Goal: Information Seeking & Learning: Check status

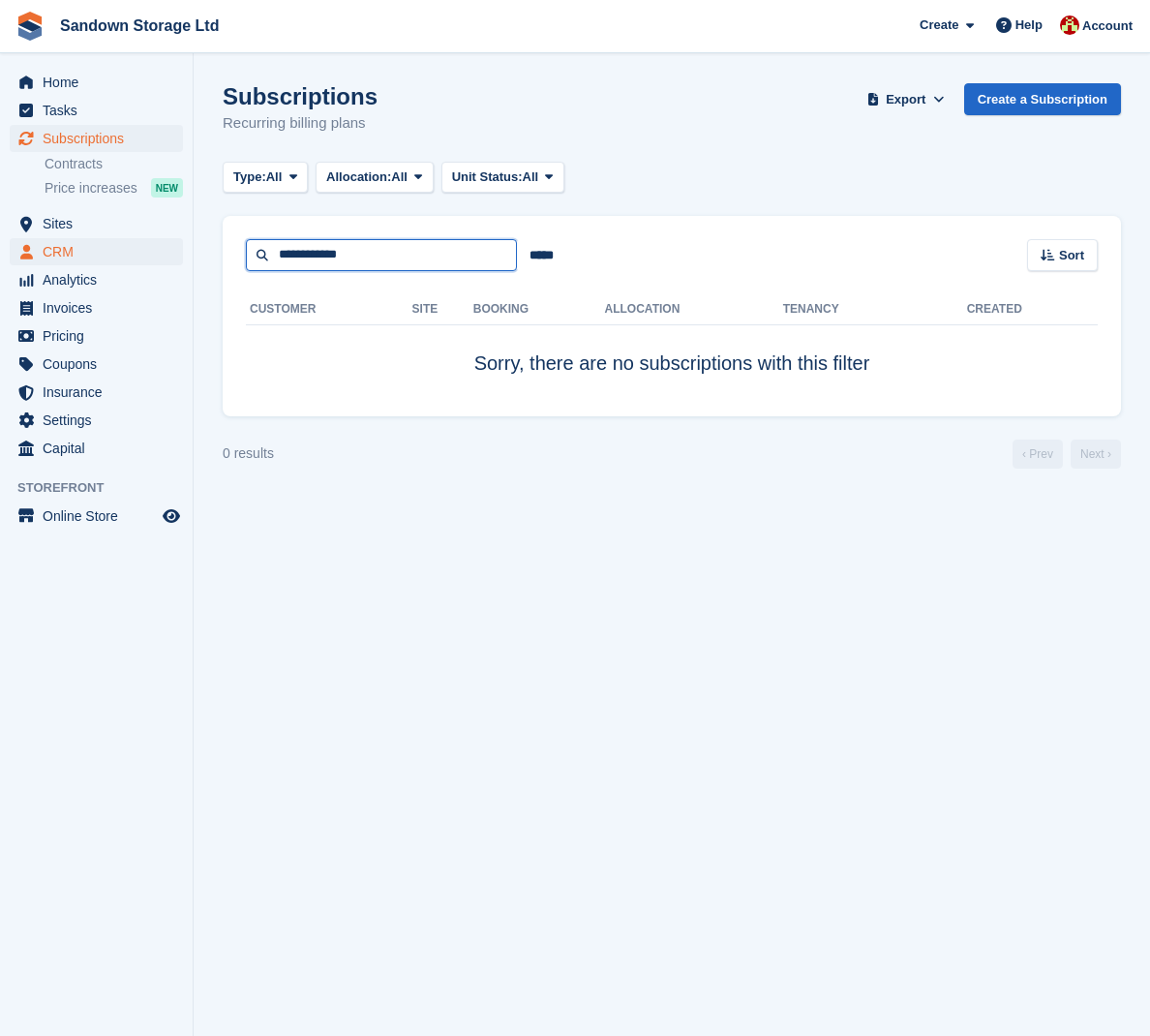
drag, startPoint x: 259, startPoint y: 269, endPoint x: 139, endPoint y: 254, distance: 121.0
click at [139, 254] on div "Home Tasks Subscriptions Subscriptions Subscriptions Contracts Price increases …" at bounding box center [575, 518] width 1150 height 1036
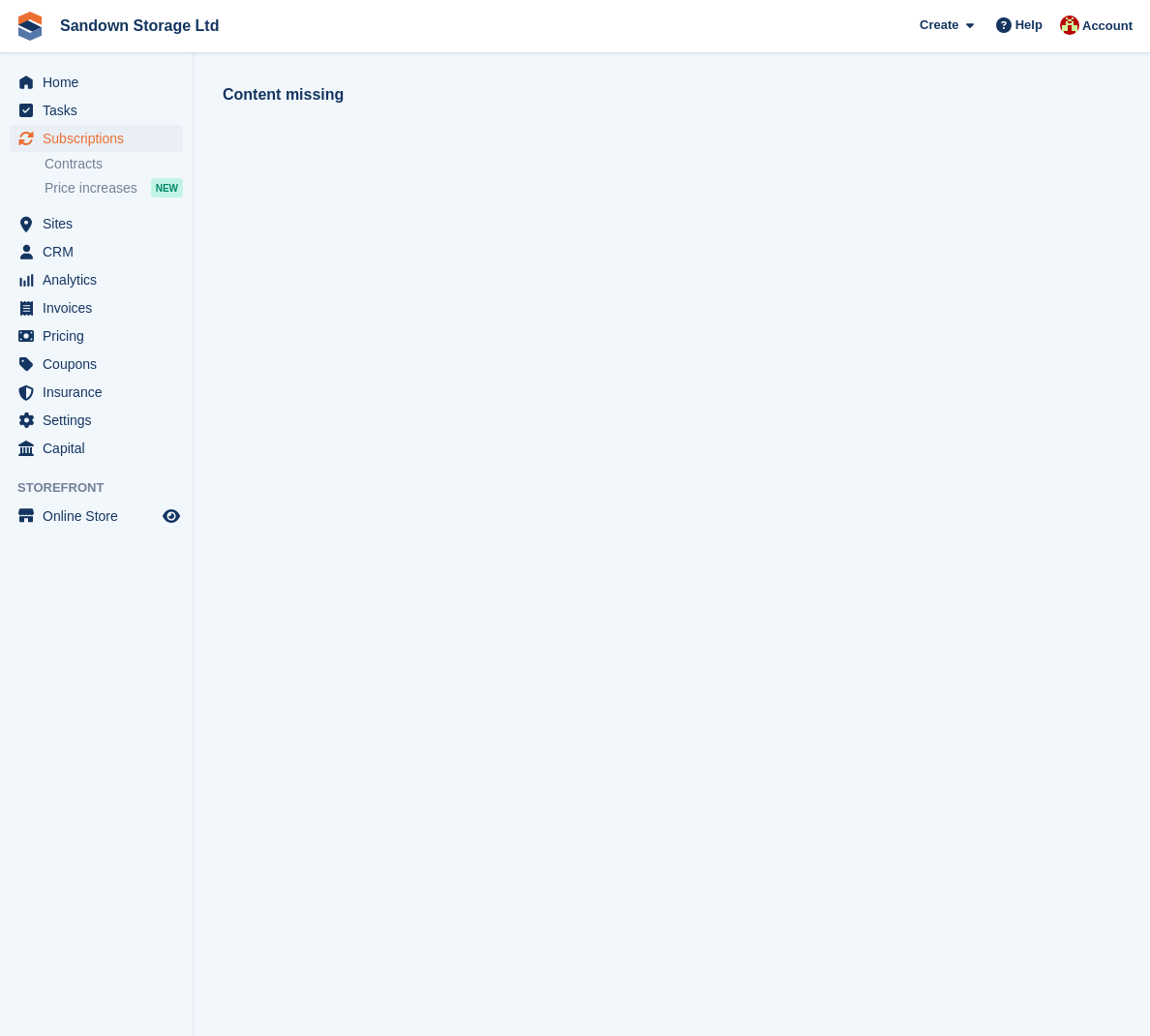
click at [128, 139] on span "Subscriptions" at bounding box center [101, 138] width 116 height 27
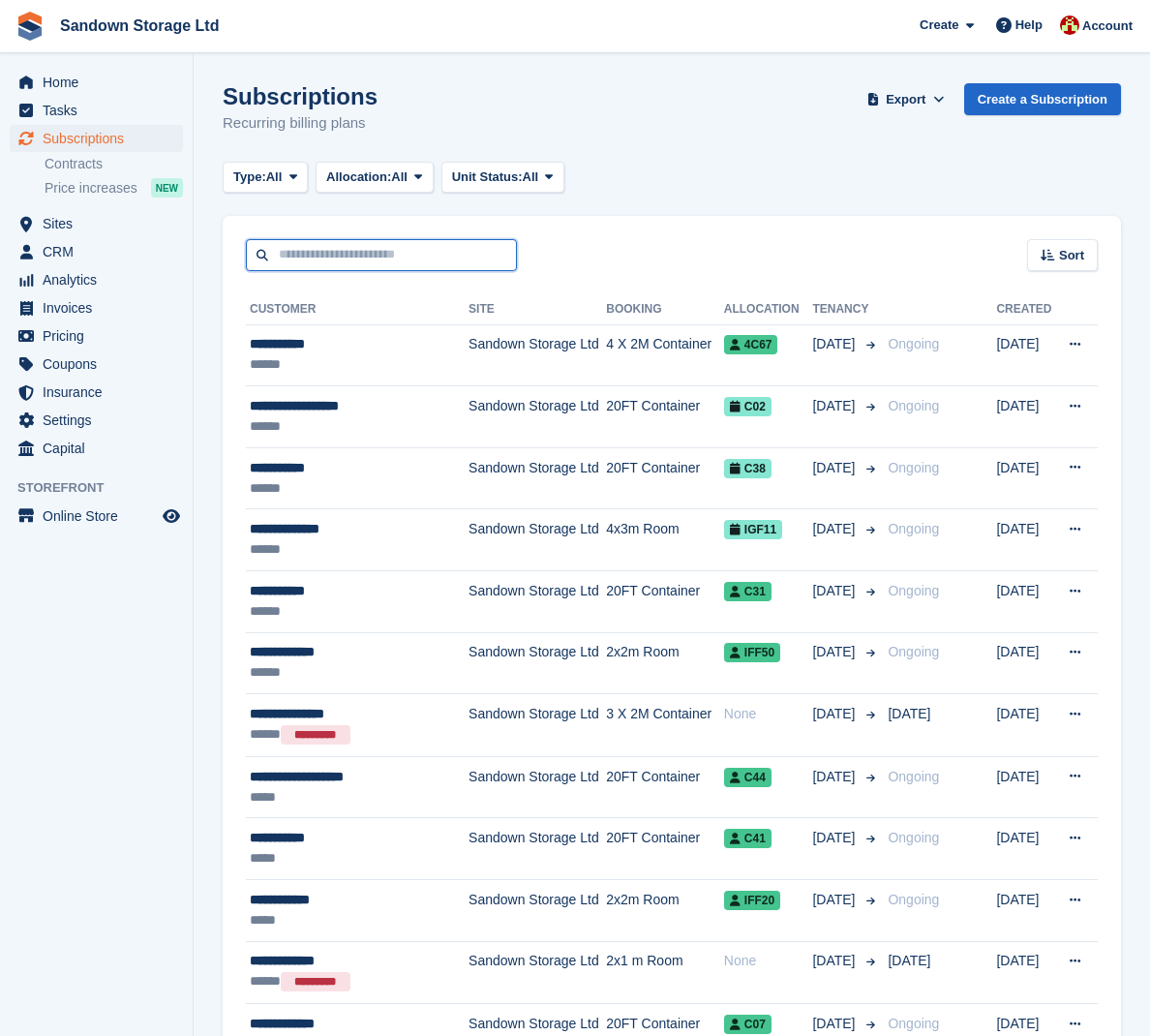
click at [382, 258] on input "text" at bounding box center [381, 255] width 271 height 32
type input "*****"
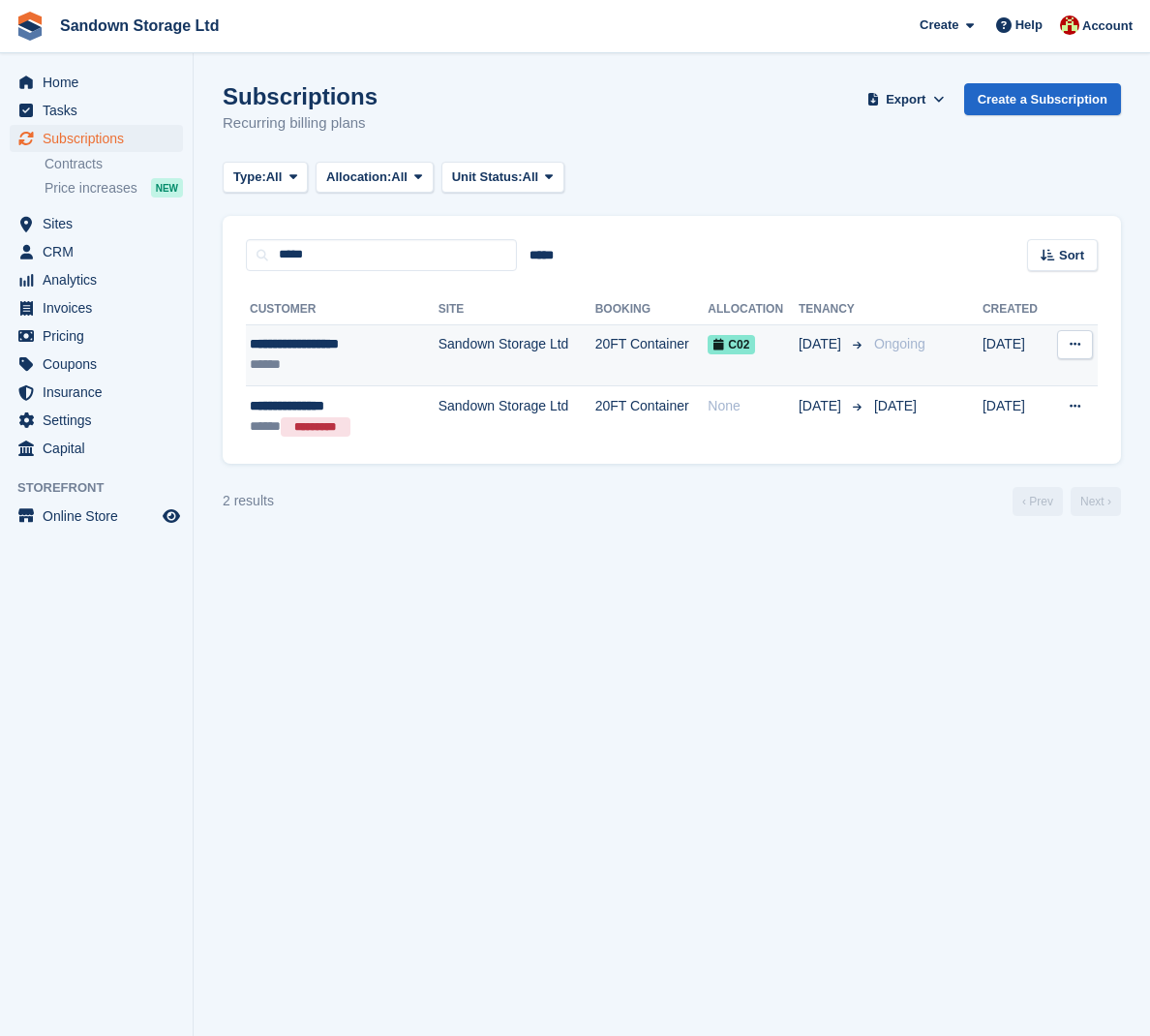
click at [439, 349] on td "Sandown Storage Ltd" at bounding box center [517, 355] width 157 height 62
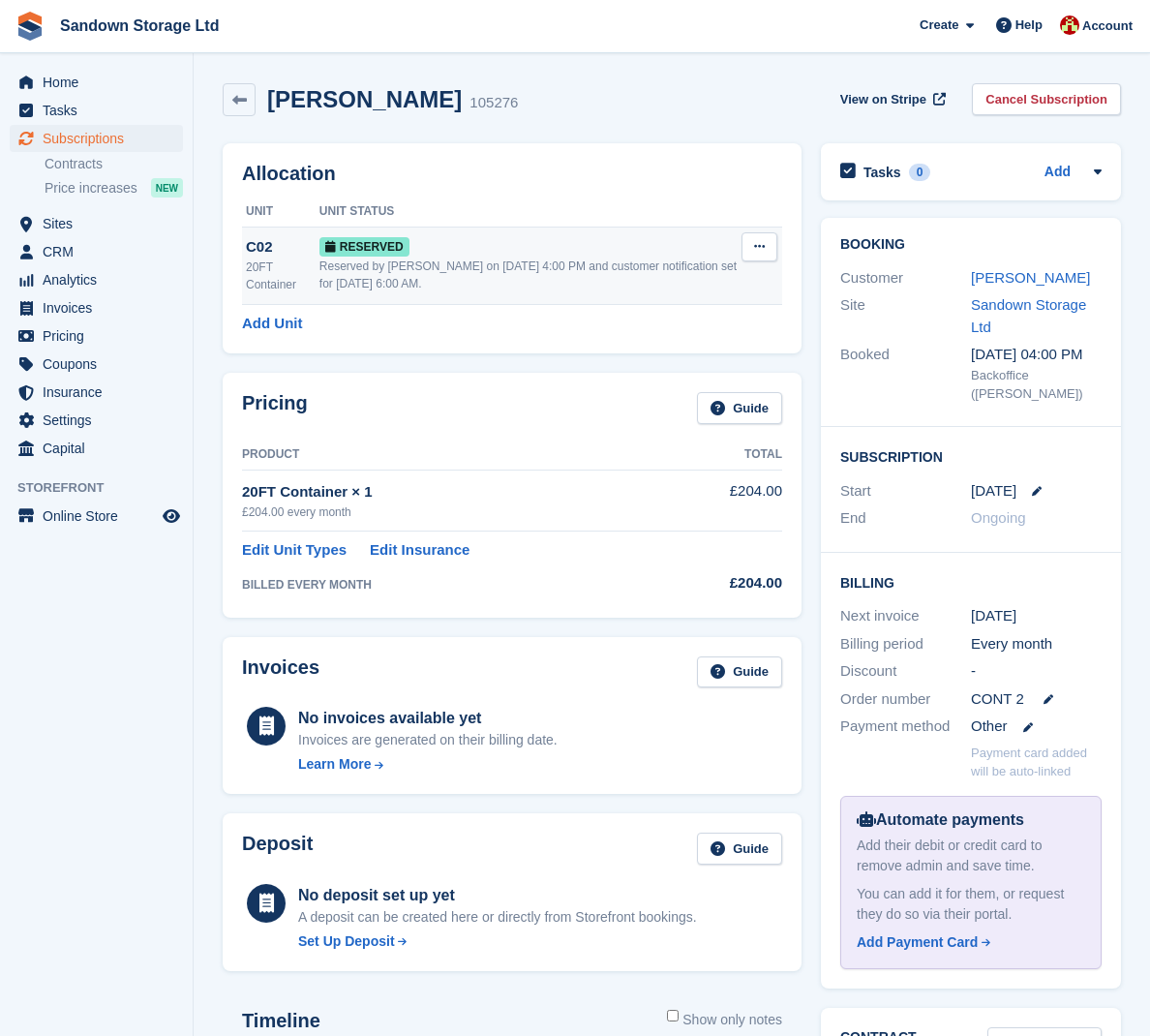
click at [277, 245] on div "C02" at bounding box center [283, 247] width 74 height 22
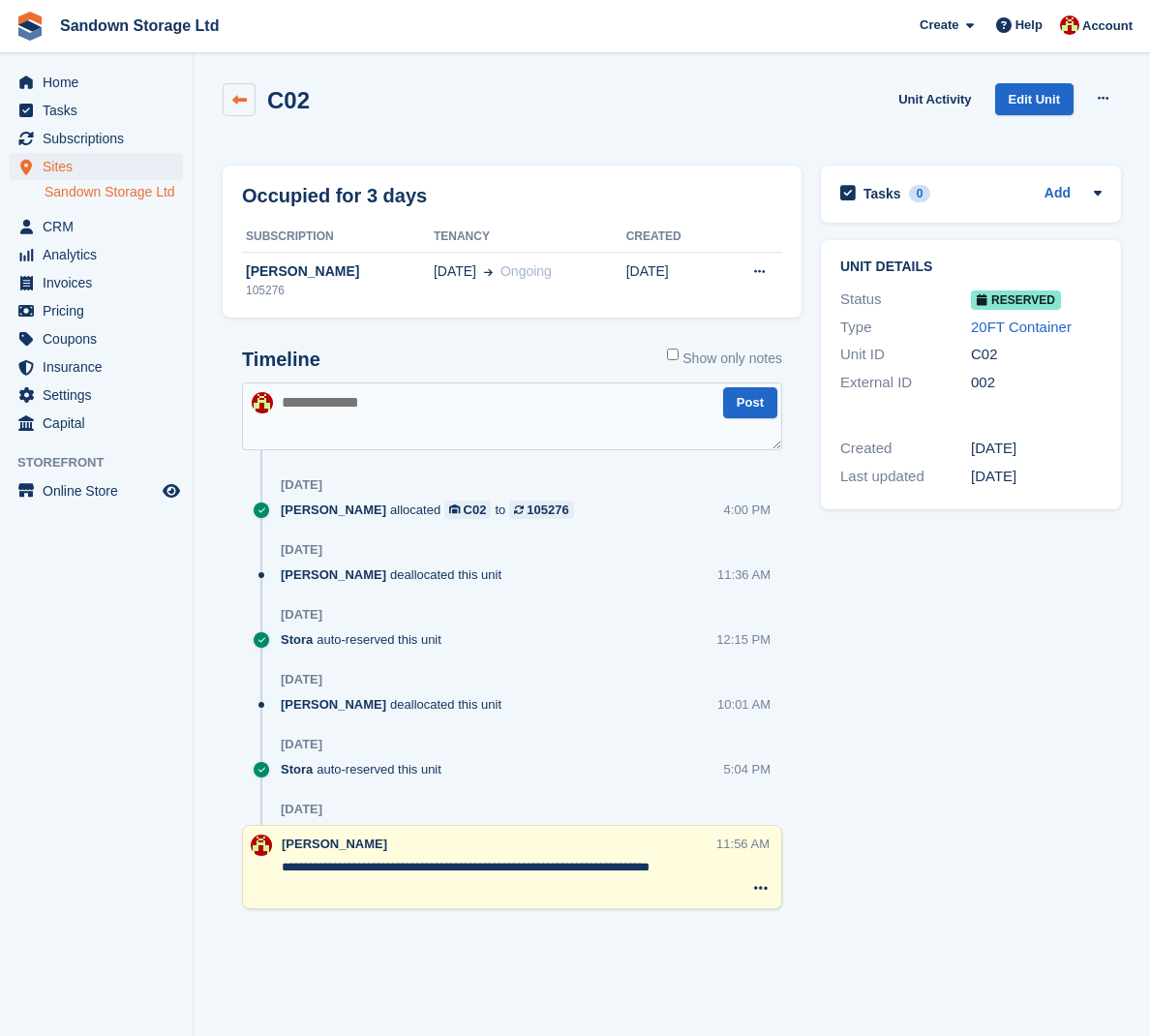
click at [242, 108] on link at bounding box center [239, 99] width 33 height 33
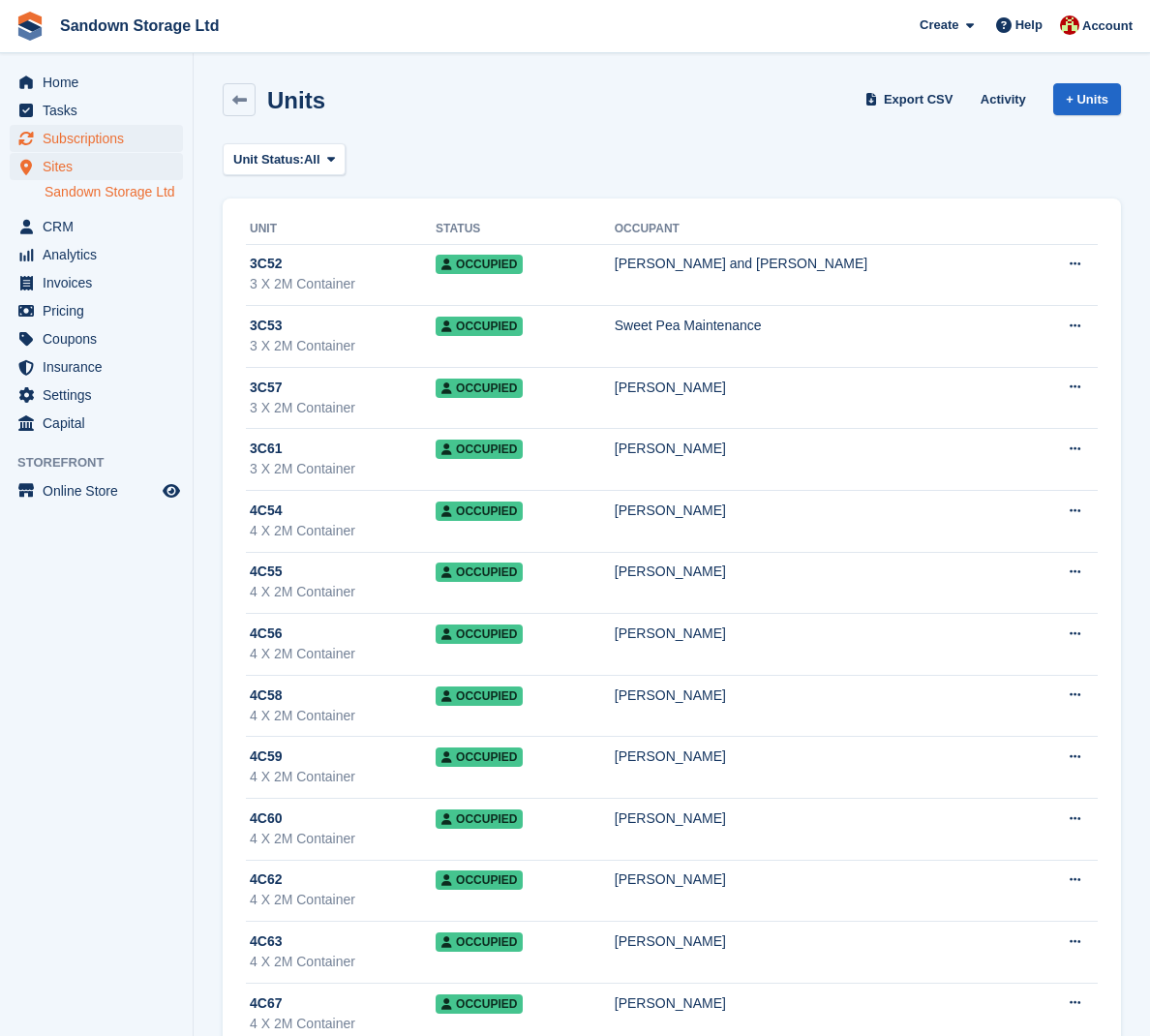
click at [105, 137] on span "Subscriptions" at bounding box center [101, 138] width 116 height 27
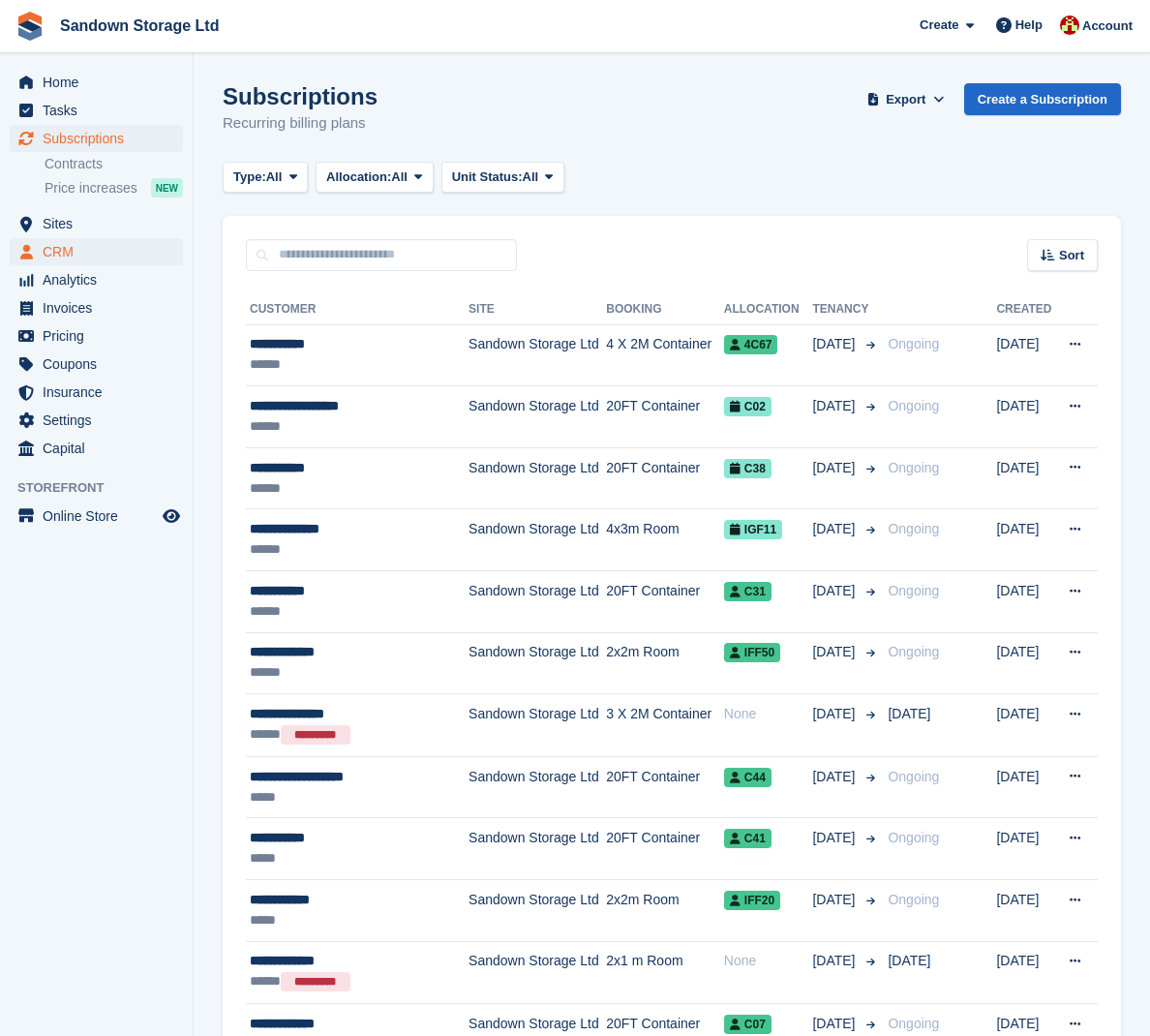
click at [80, 246] on span "CRM" at bounding box center [101, 251] width 116 height 27
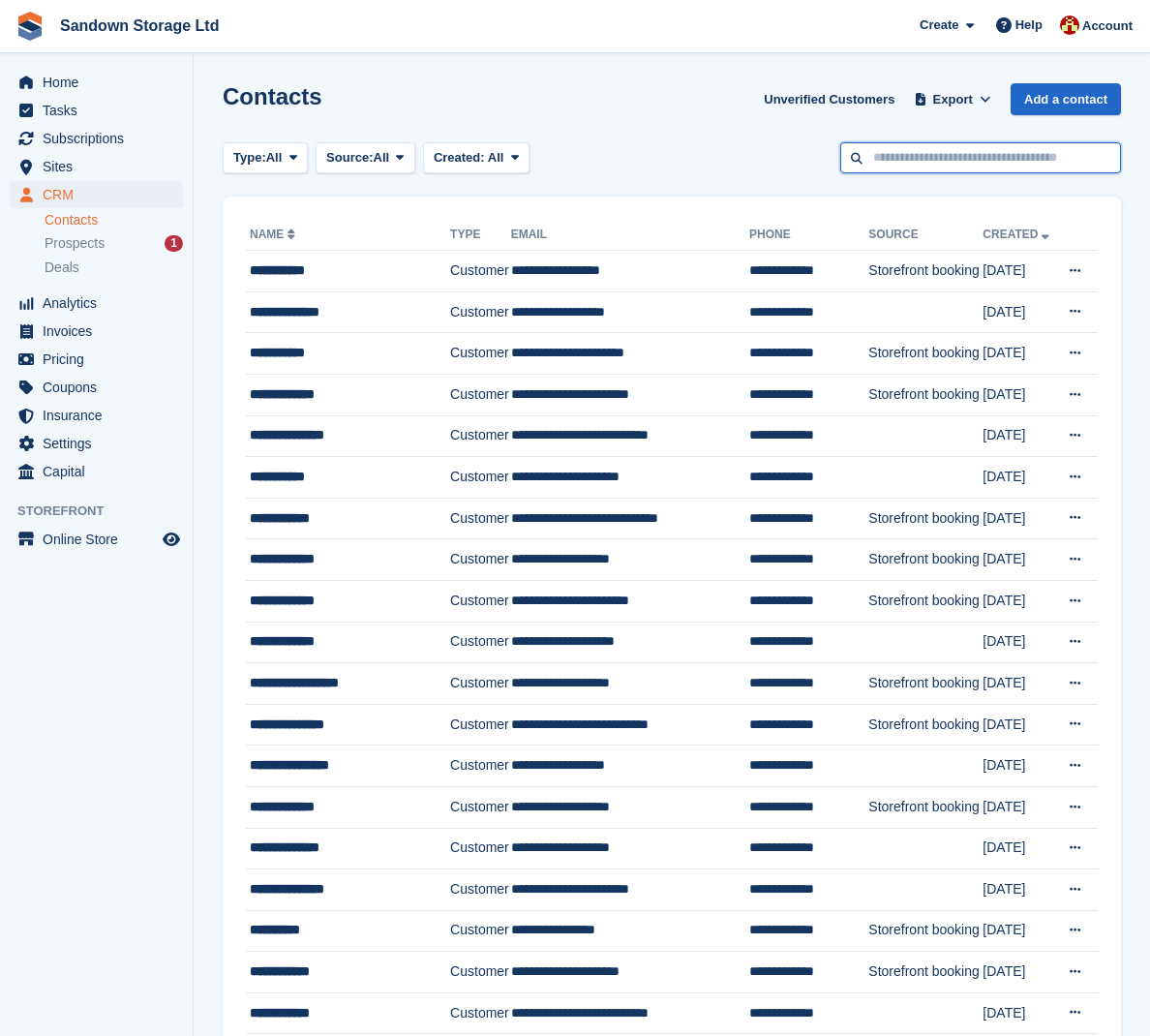
click at [1000, 154] on input "text" at bounding box center [980, 158] width 281 height 32
type input "*****"
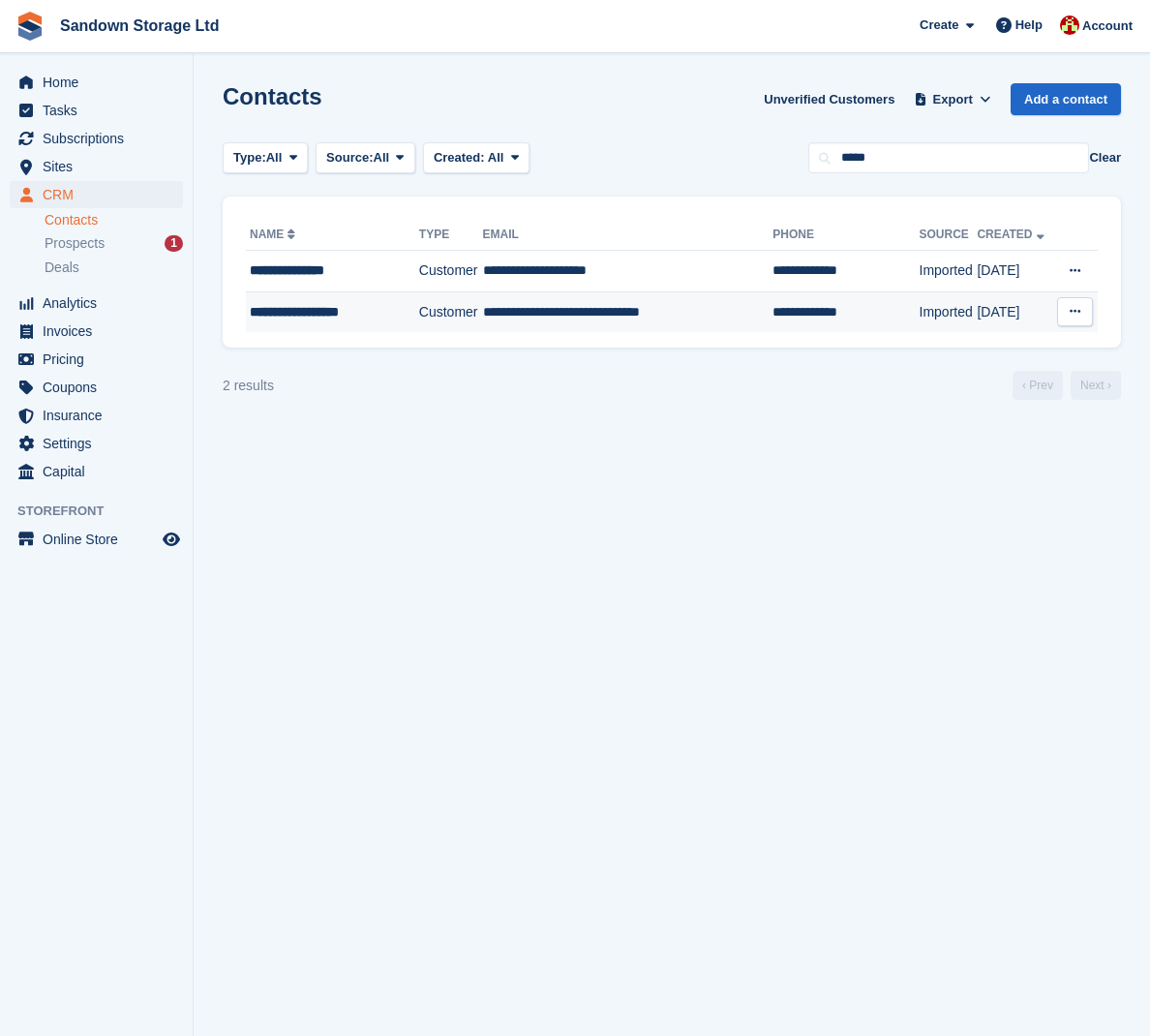
click at [719, 307] on td "**********" at bounding box center [628, 311] width 290 height 41
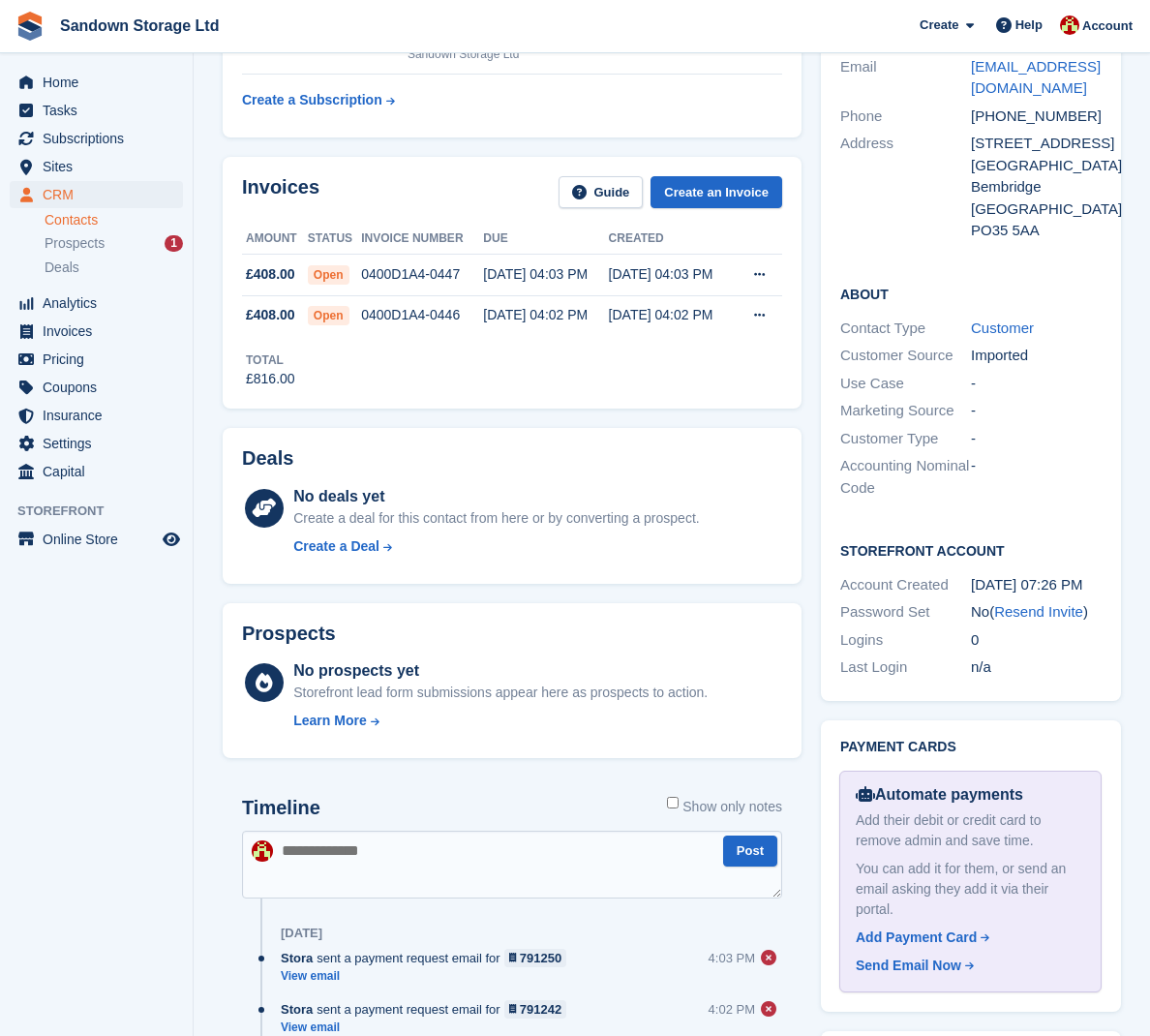
scroll to position [438, 0]
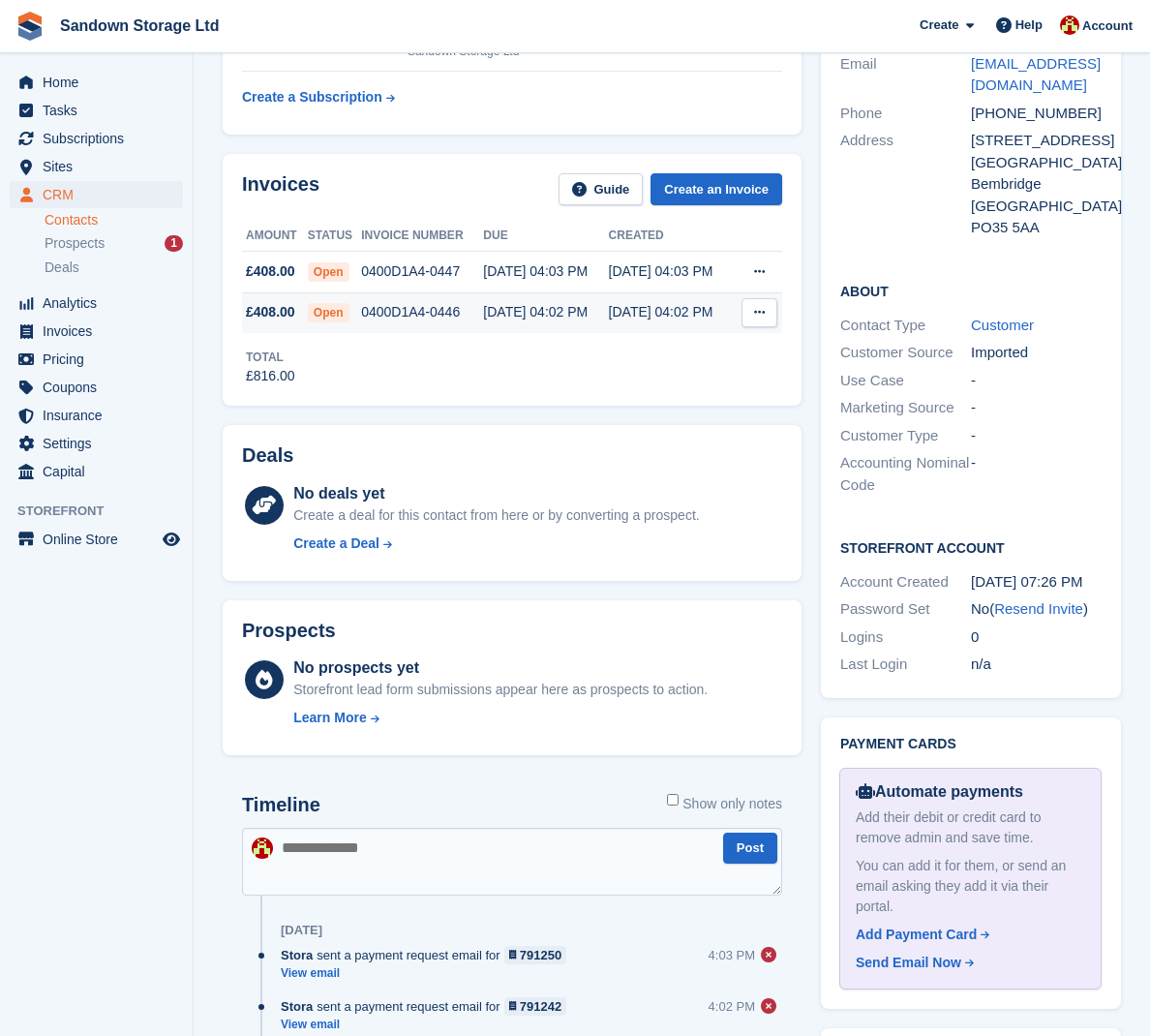
click at [446, 309] on div "0400D1A4-0446" at bounding box center [422, 312] width 122 height 20
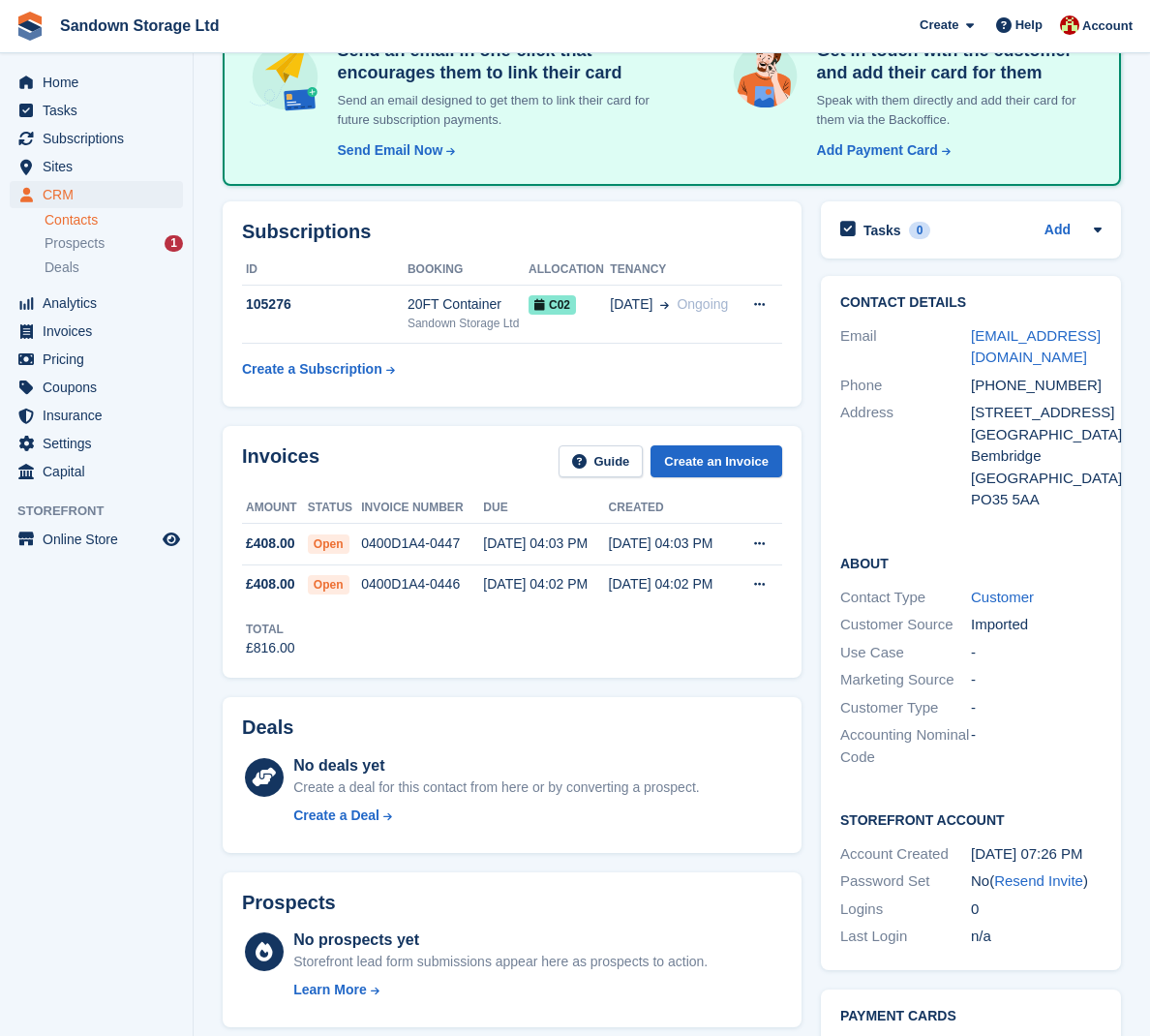
scroll to position [163, 0]
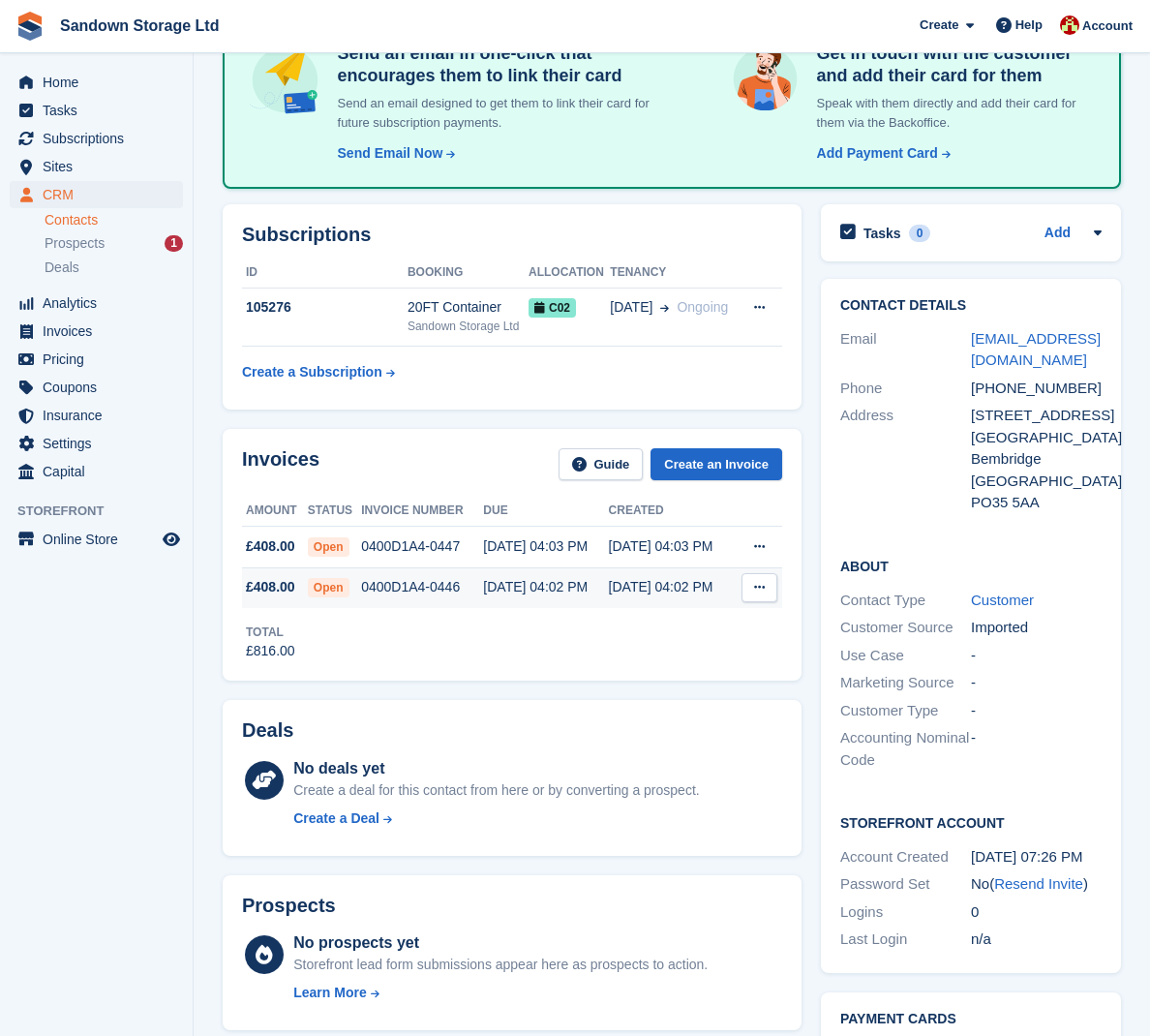
click at [381, 591] on div "0400D1A4-0446" at bounding box center [422, 587] width 122 height 20
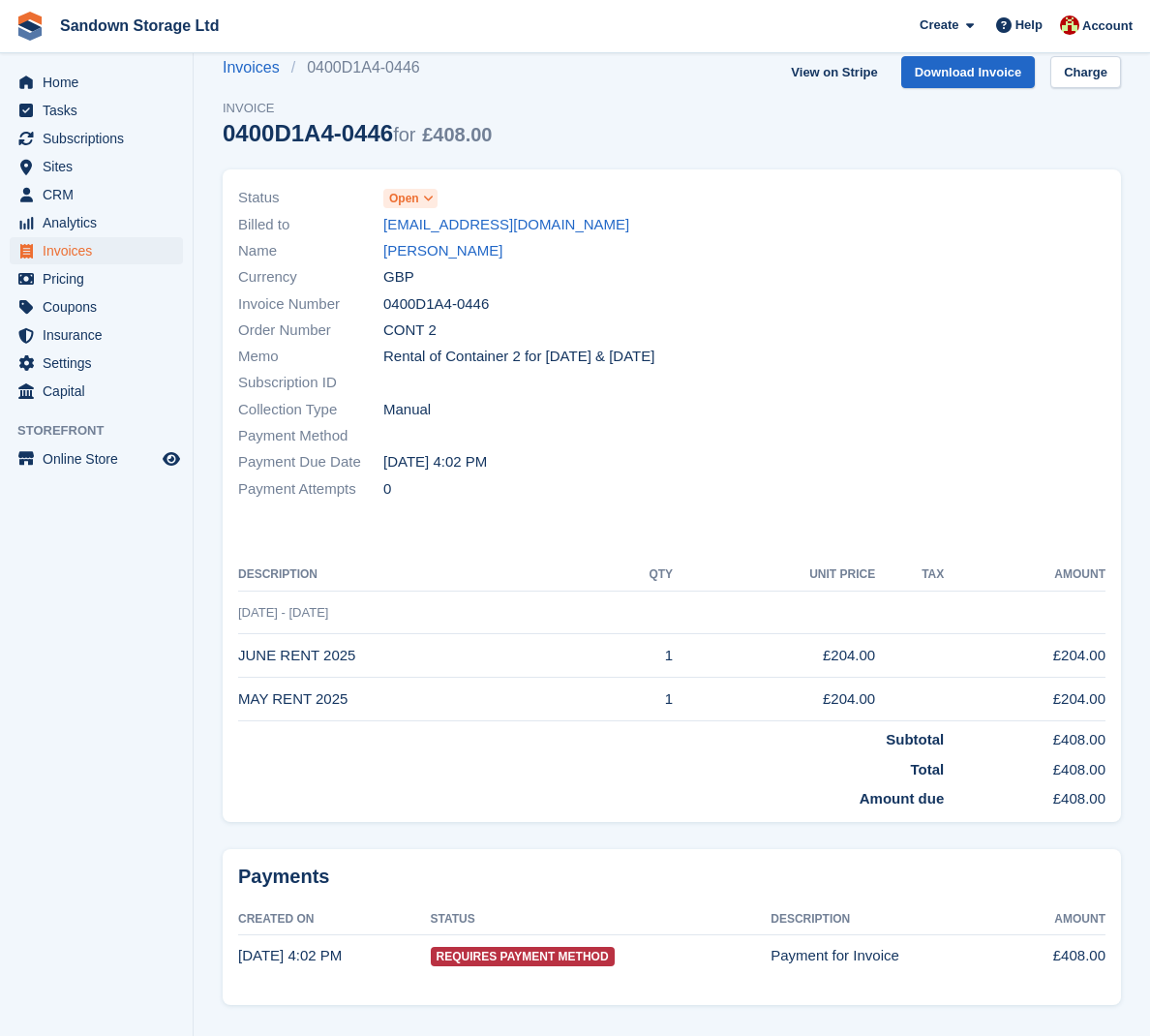
scroll to position [25, 0]
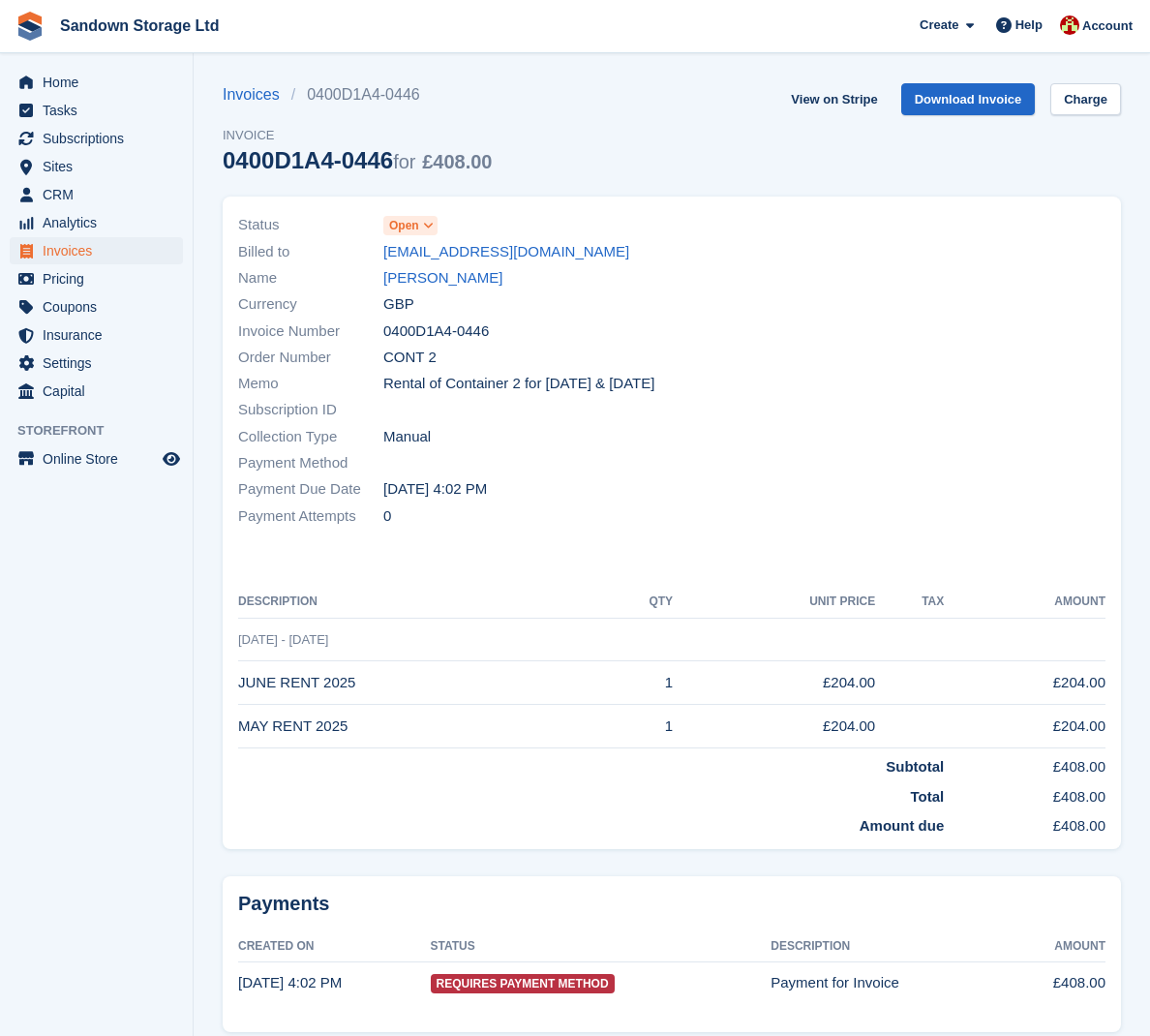
click at [421, 227] on span "Open" at bounding box center [410, 225] width 54 height 19
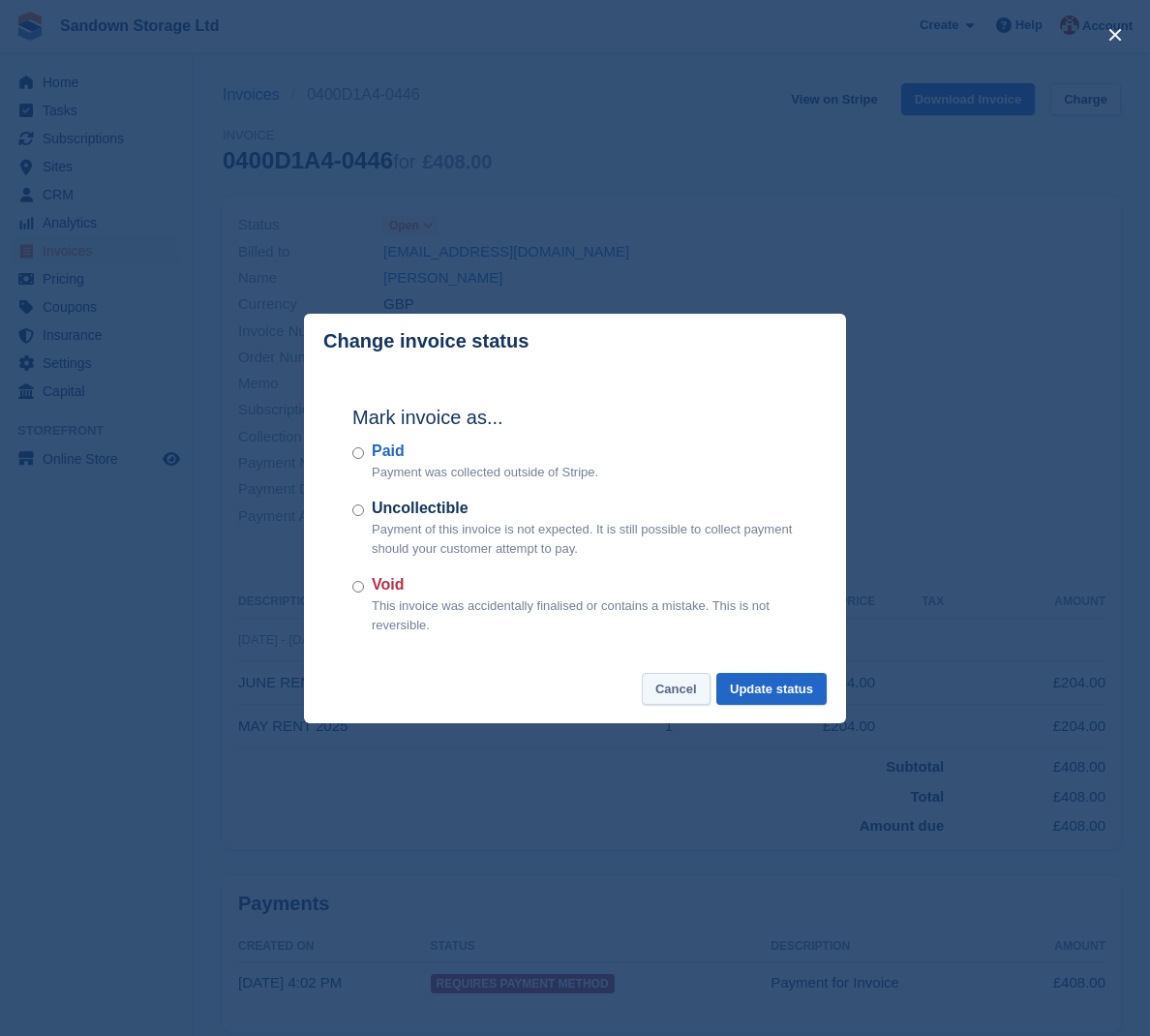
click at [668, 681] on button "Cancel" at bounding box center [676, 689] width 69 height 32
